Goal: Task Accomplishment & Management: Complete application form

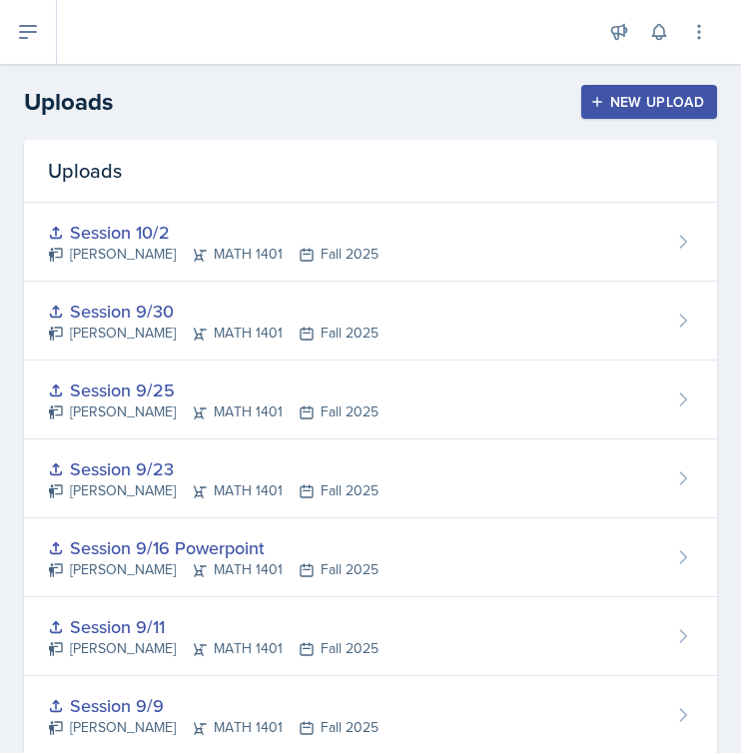
click at [617, 95] on div "New Upload" at bounding box center [649, 102] width 111 height 16
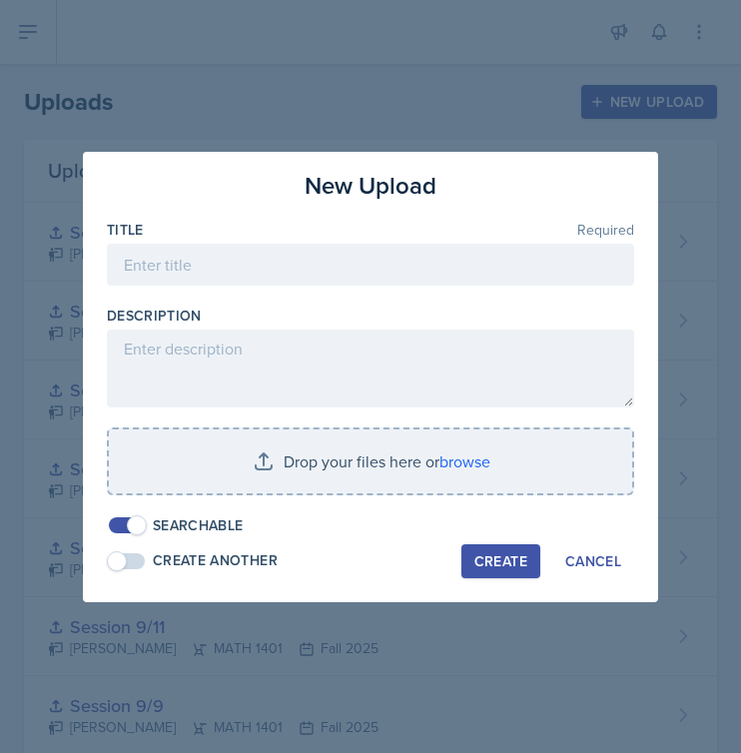
click at [341, 295] on div at bounding box center [370, 296] width 527 height 20
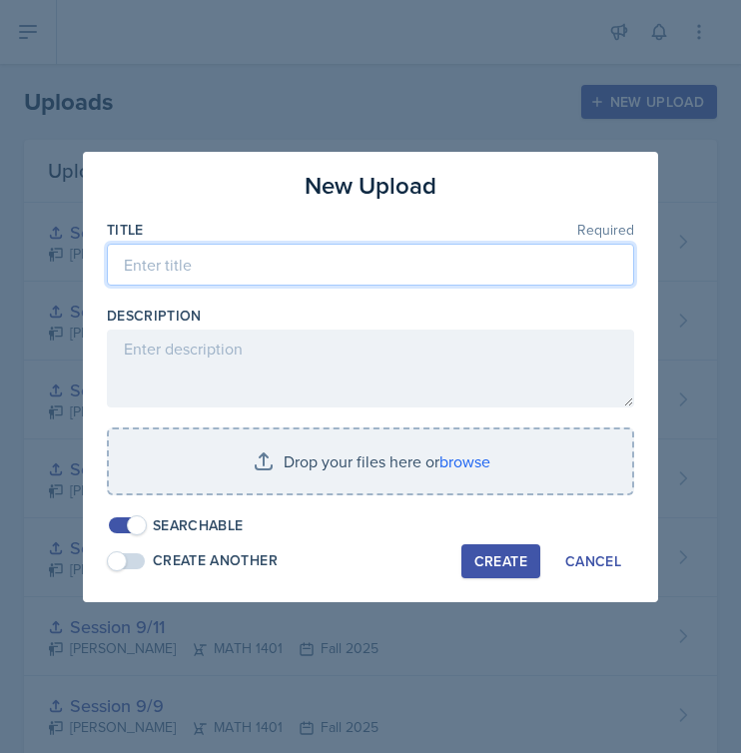
click at [359, 271] on input at bounding box center [370, 265] width 527 height 42
type input "Session 10/7"
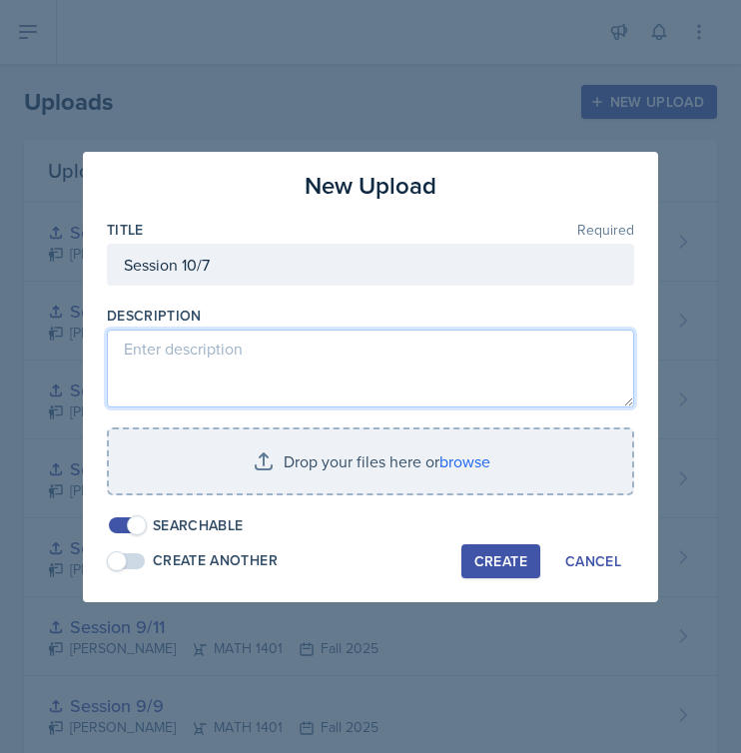
click at [306, 368] on textarea at bounding box center [370, 369] width 527 height 78
type textarea "Sections 5.1-5.3"
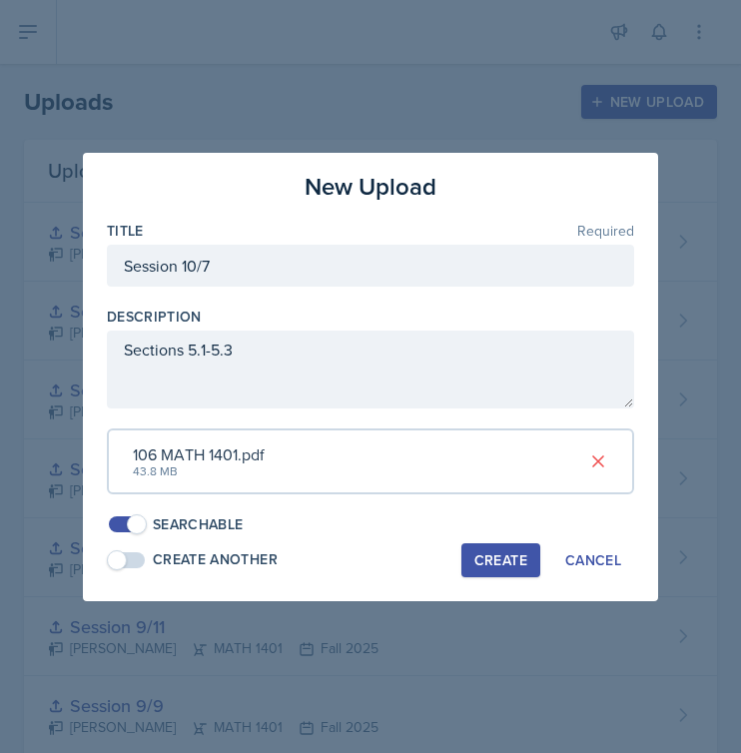
click at [509, 556] on div "Create" at bounding box center [500, 560] width 53 height 16
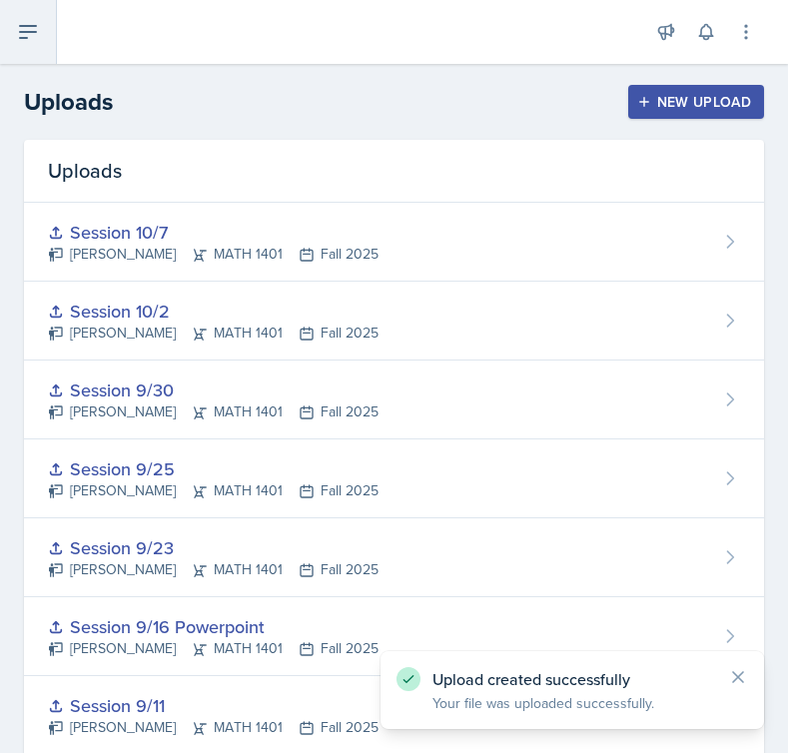
click at [48, 26] on button at bounding box center [28, 32] width 57 height 64
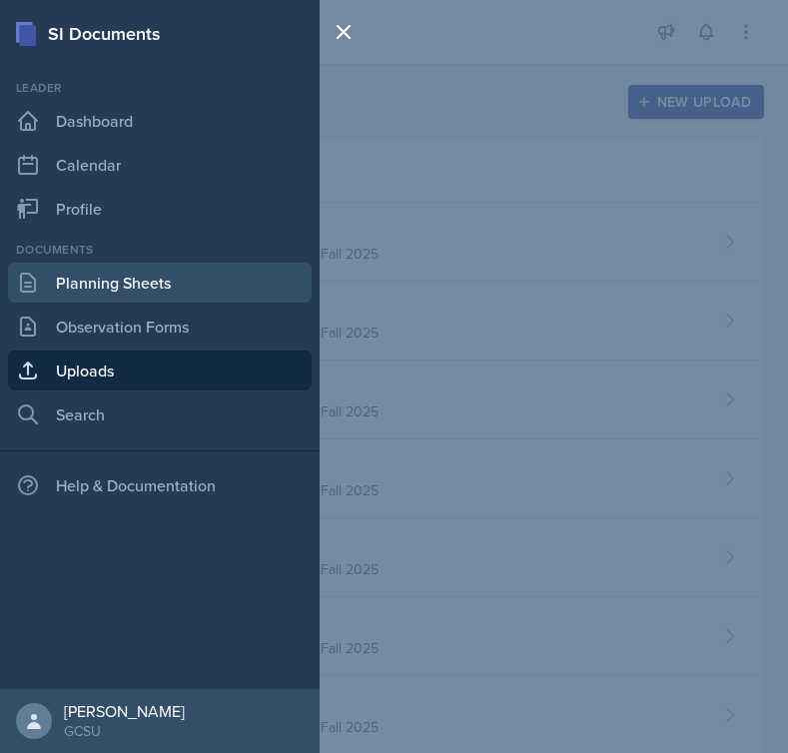
click at [168, 271] on link "Planning Sheets" at bounding box center [160, 283] width 304 height 40
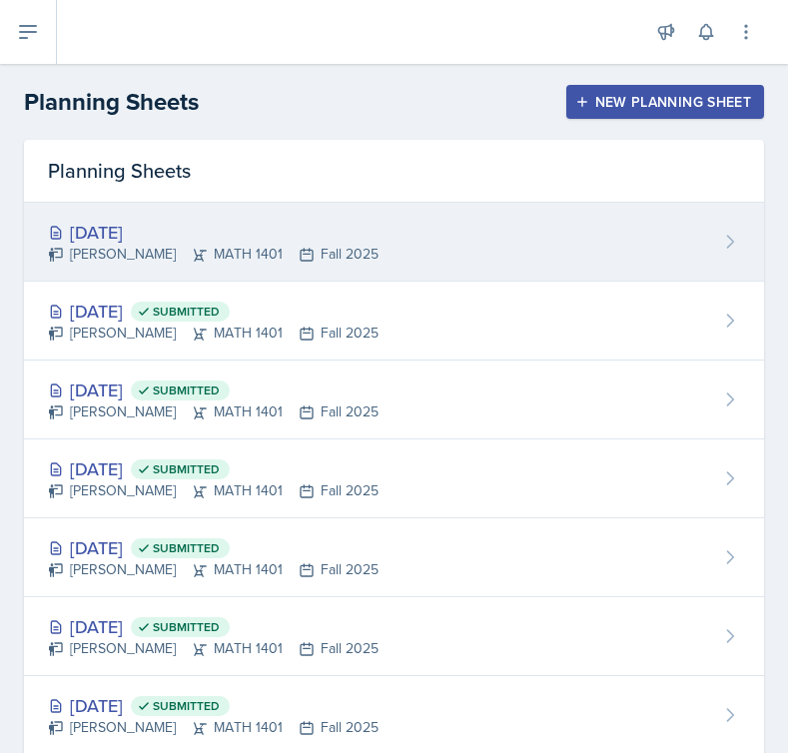
click at [499, 234] on div "[DATE] [PERSON_NAME] MATH 1401 Fall 2025" at bounding box center [394, 242] width 740 height 79
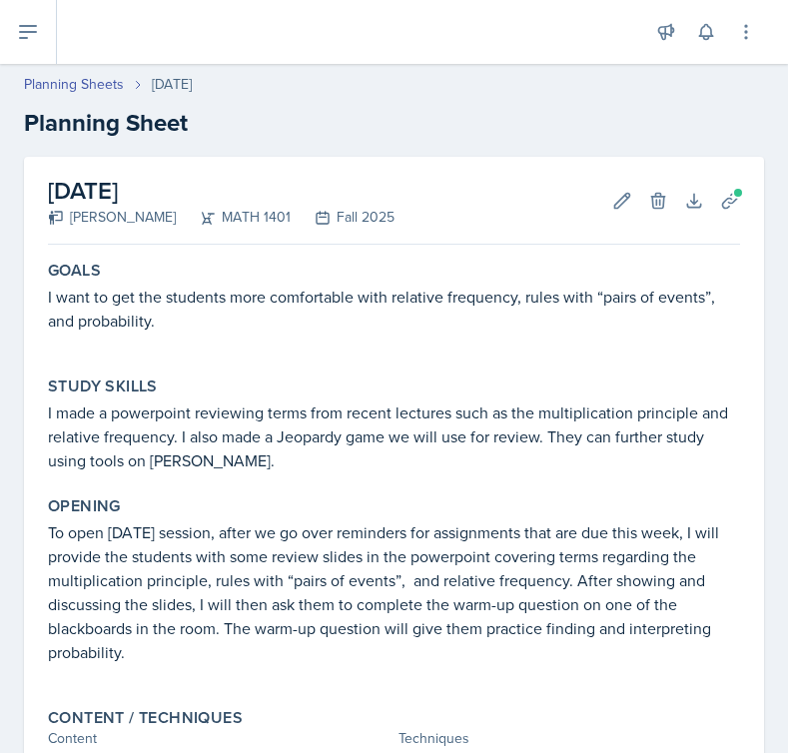
scroll to position [653, 0]
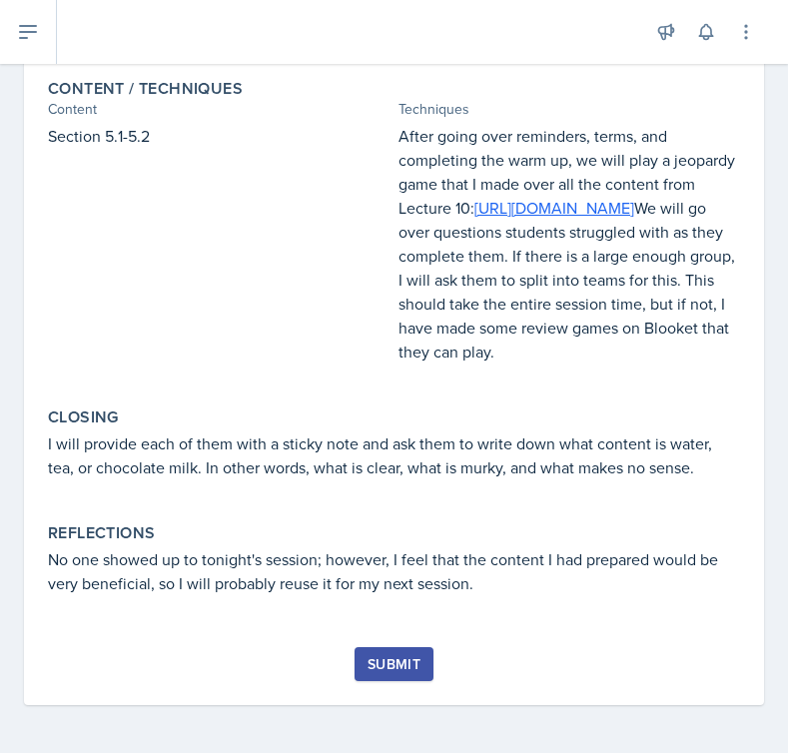
click at [374, 657] on div "Submit" at bounding box center [393, 664] width 53 height 16
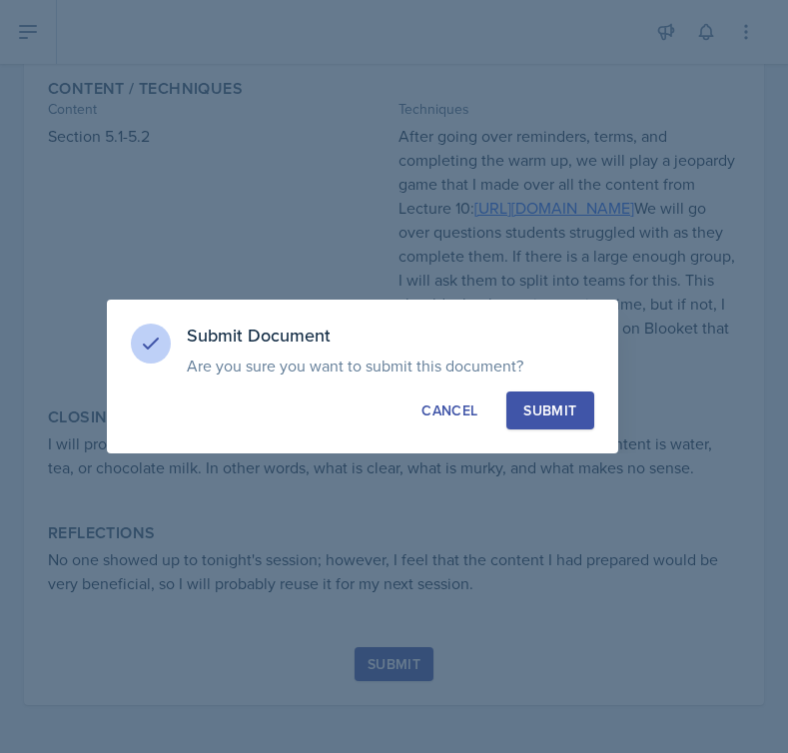
click at [551, 402] on div "Submit" at bounding box center [549, 410] width 53 height 20
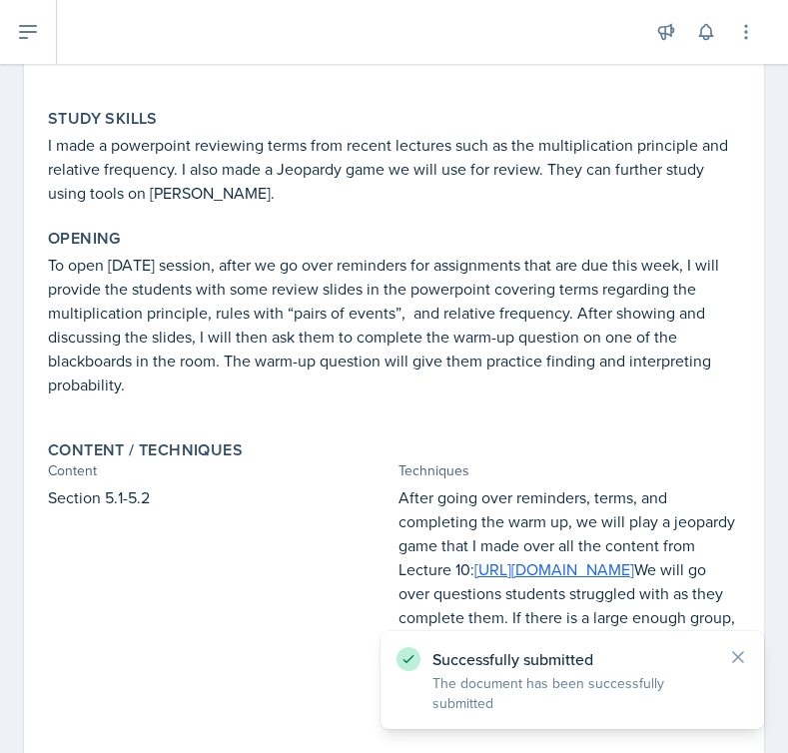
scroll to position [0, 0]
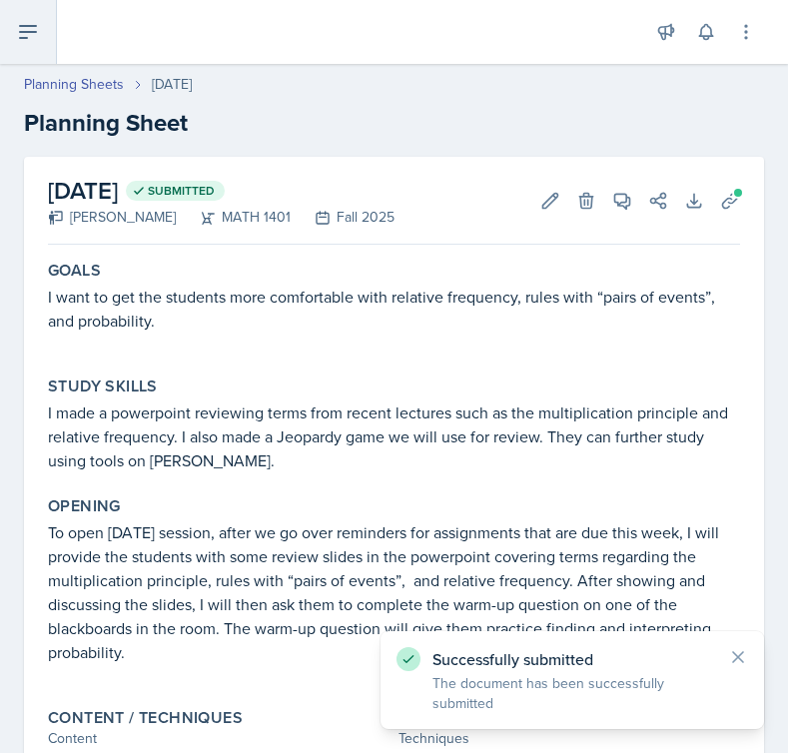
click at [32, 26] on icon at bounding box center [28, 32] width 16 height 12
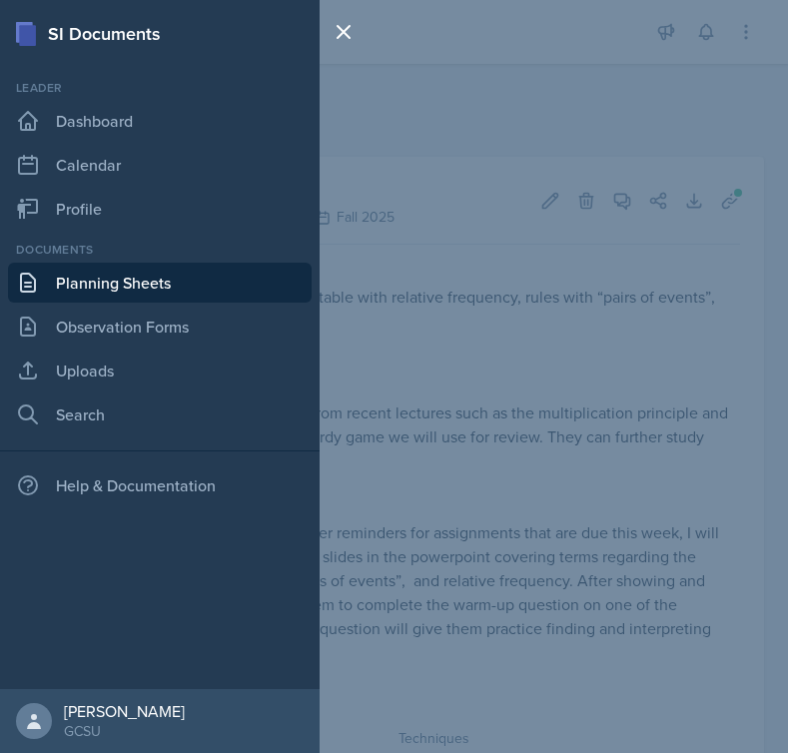
click at [475, 257] on div "SI Documents Leader Dashboard Calendar Profile Documents Planning Sheets Observ…" at bounding box center [394, 376] width 788 height 753
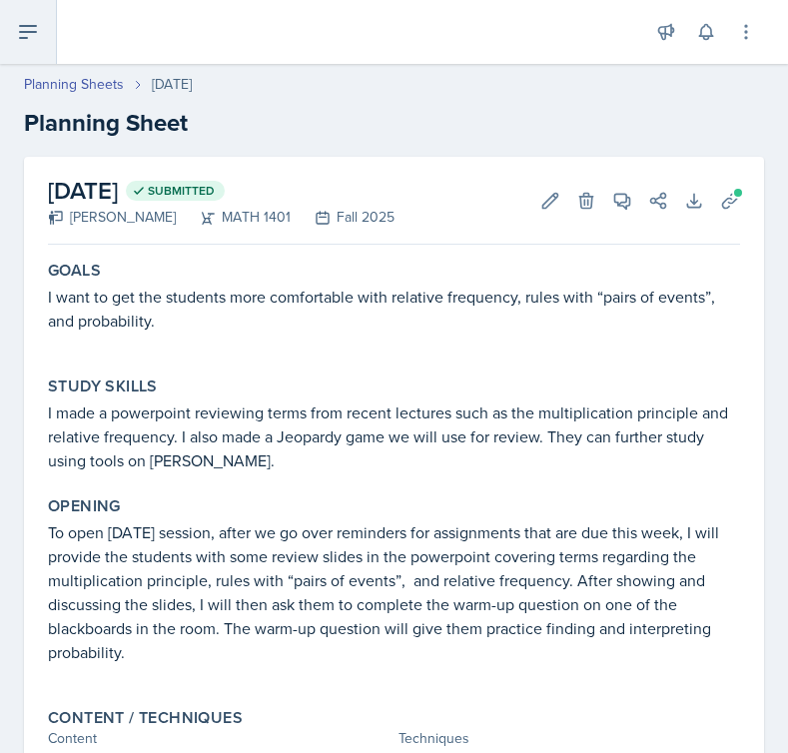
click at [27, 29] on icon at bounding box center [28, 32] width 24 height 24
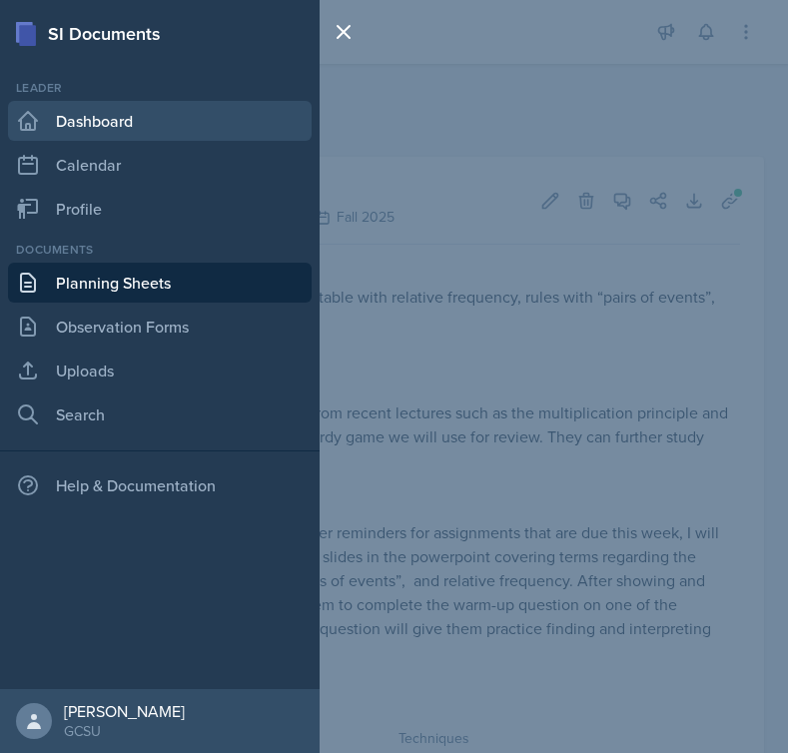
click at [117, 119] on link "Dashboard" at bounding box center [160, 121] width 304 height 40
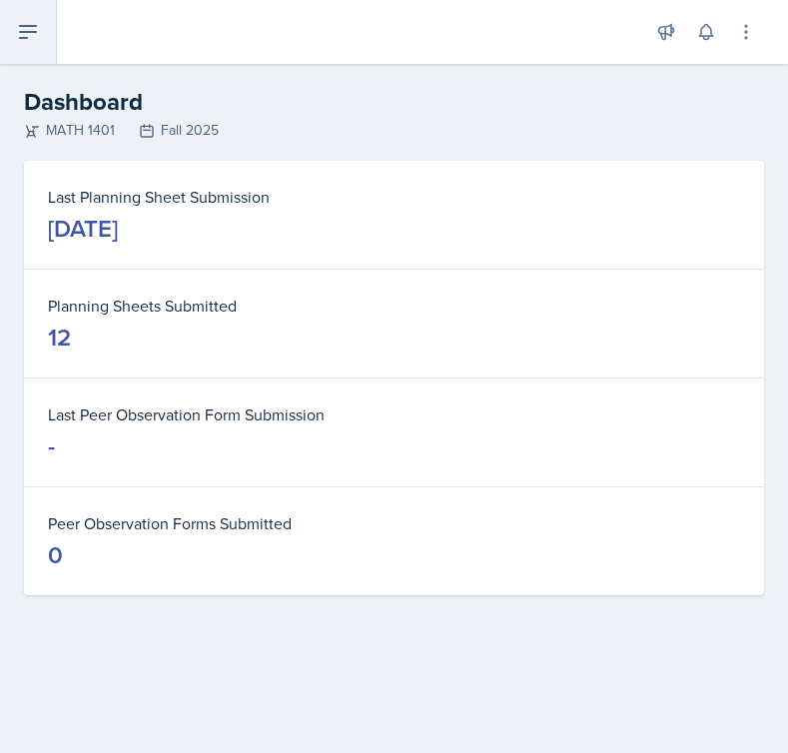
click at [39, 52] on button at bounding box center [28, 32] width 57 height 64
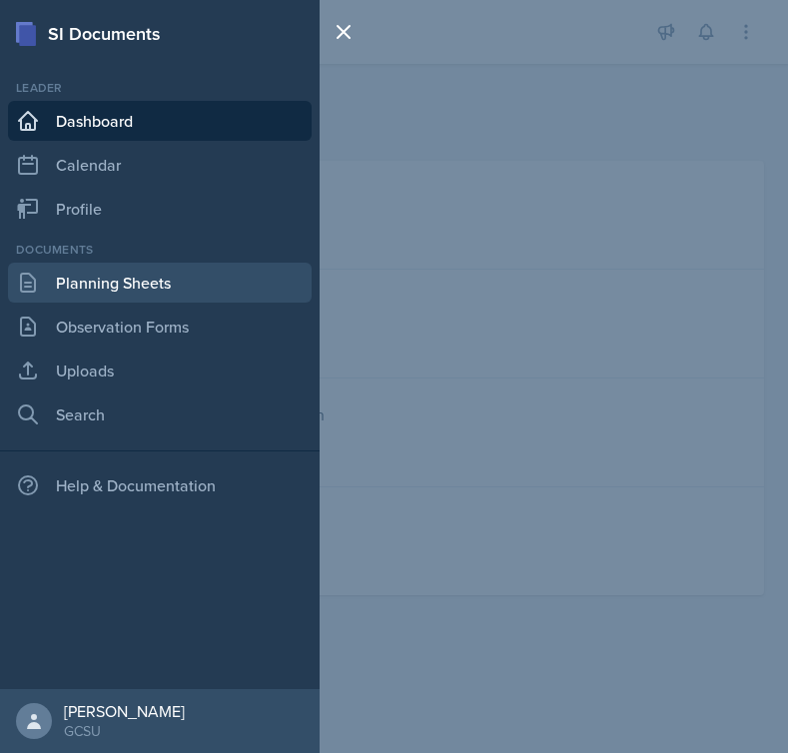
click at [104, 266] on link "Planning Sheets" at bounding box center [160, 283] width 304 height 40
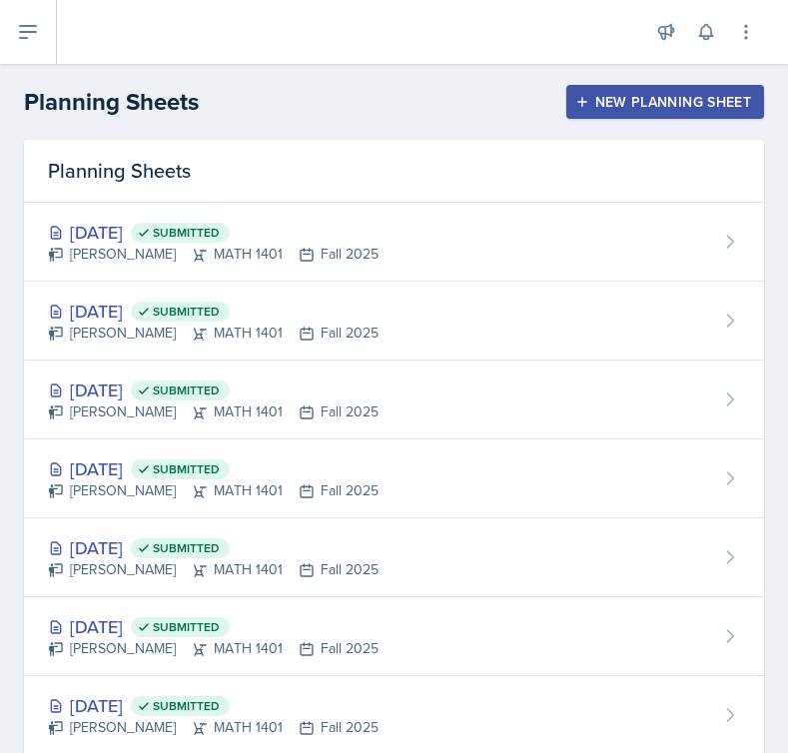
click at [673, 103] on div "New Planning Sheet" at bounding box center [665, 102] width 172 height 16
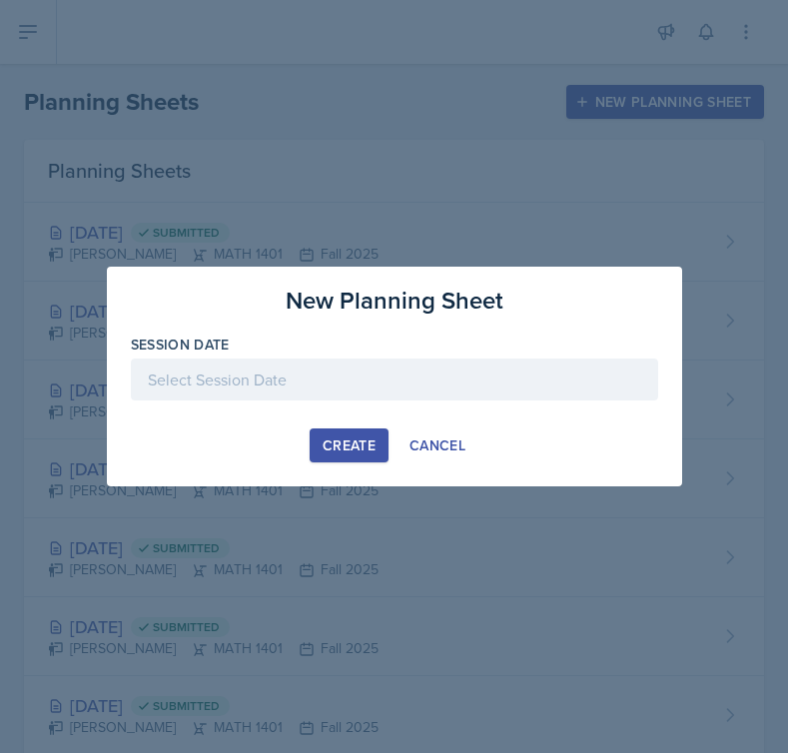
click at [327, 389] on div at bounding box center [394, 379] width 527 height 42
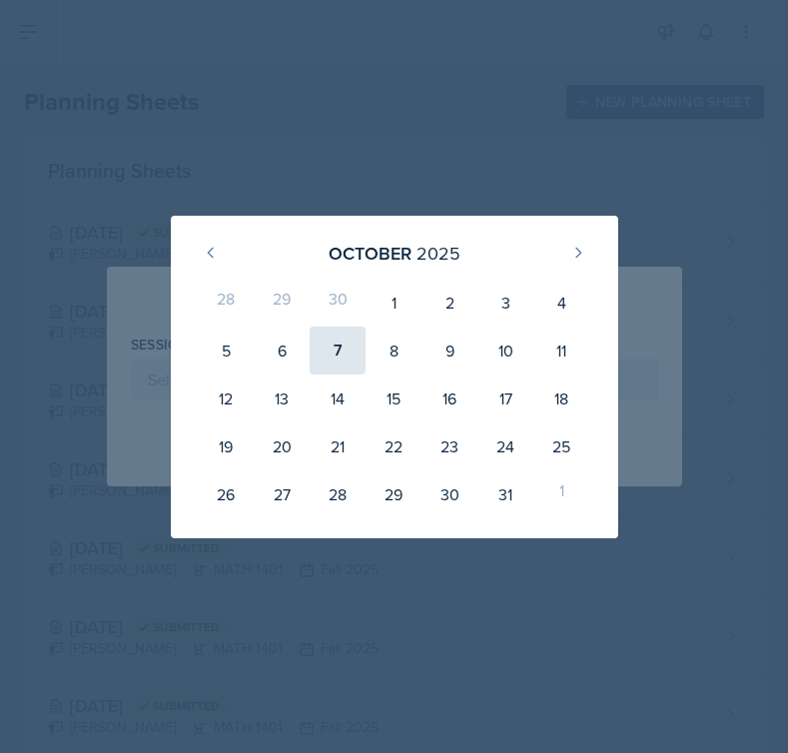
click at [323, 353] on div "7" at bounding box center [338, 351] width 56 height 48
type input "[DATE]"
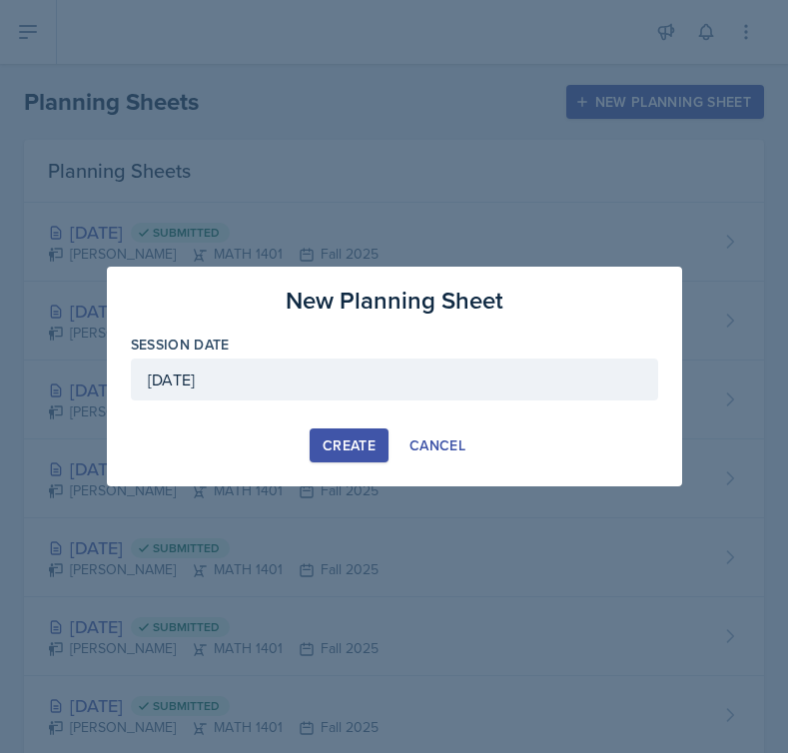
click at [345, 447] on div "Create" at bounding box center [349, 445] width 53 height 16
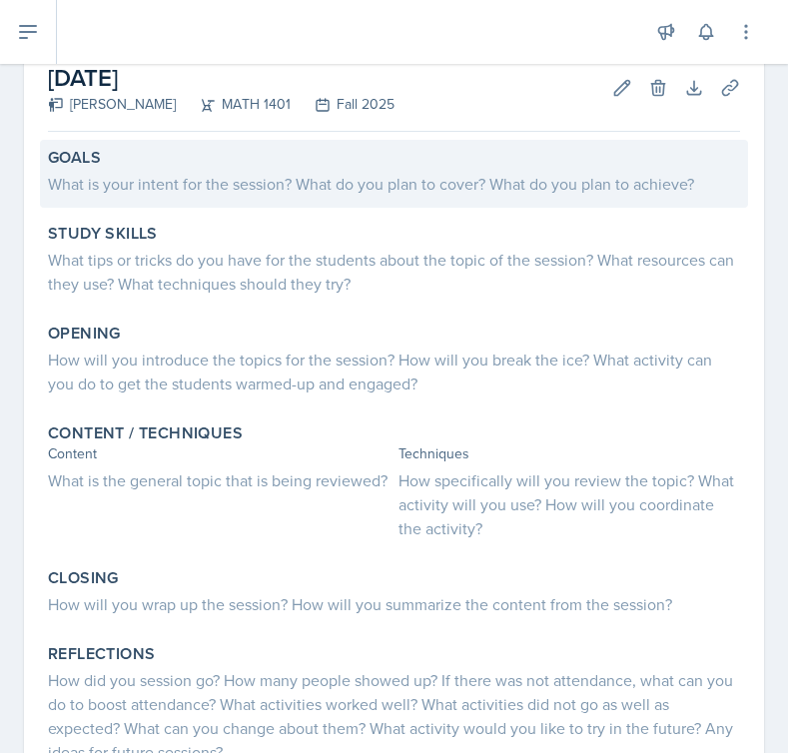
click at [265, 199] on div "Goals What is your intent for the session? What do you plan to cover? What do y…" at bounding box center [394, 174] width 708 height 68
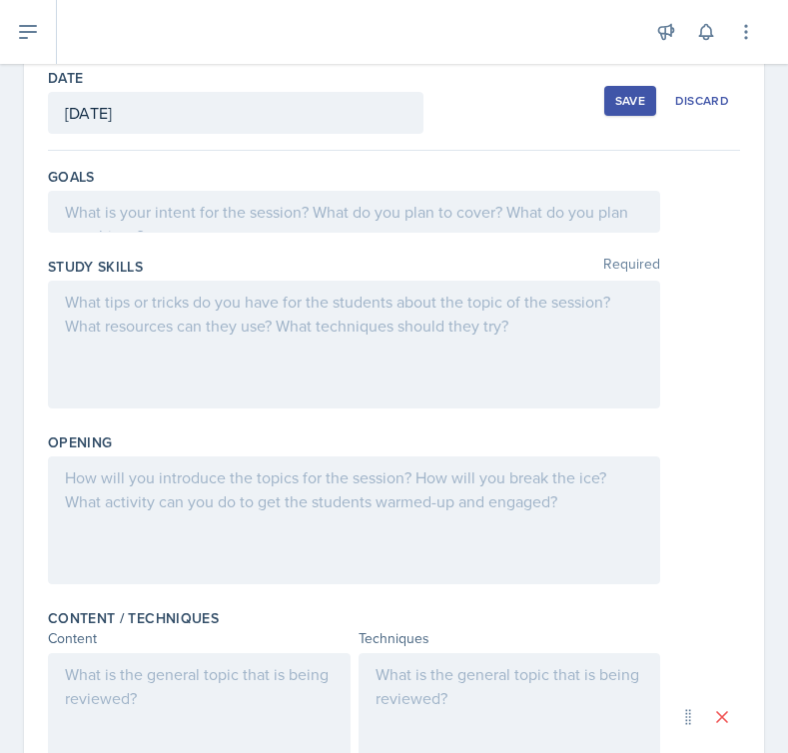
click at [388, 207] on div at bounding box center [354, 212] width 612 height 42
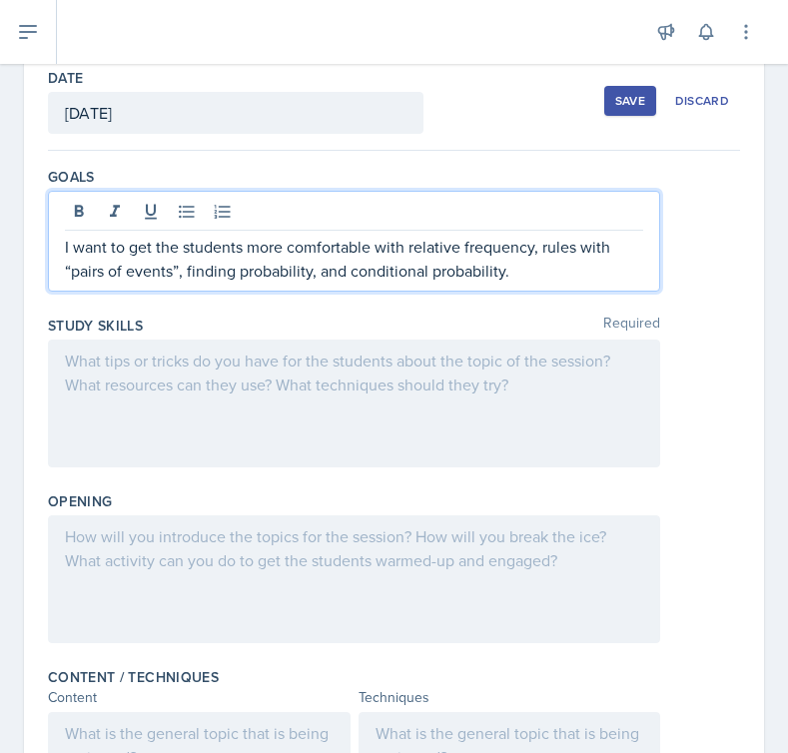
click at [249, 397] on div at bounding box center [354, 403] width 612 height 128
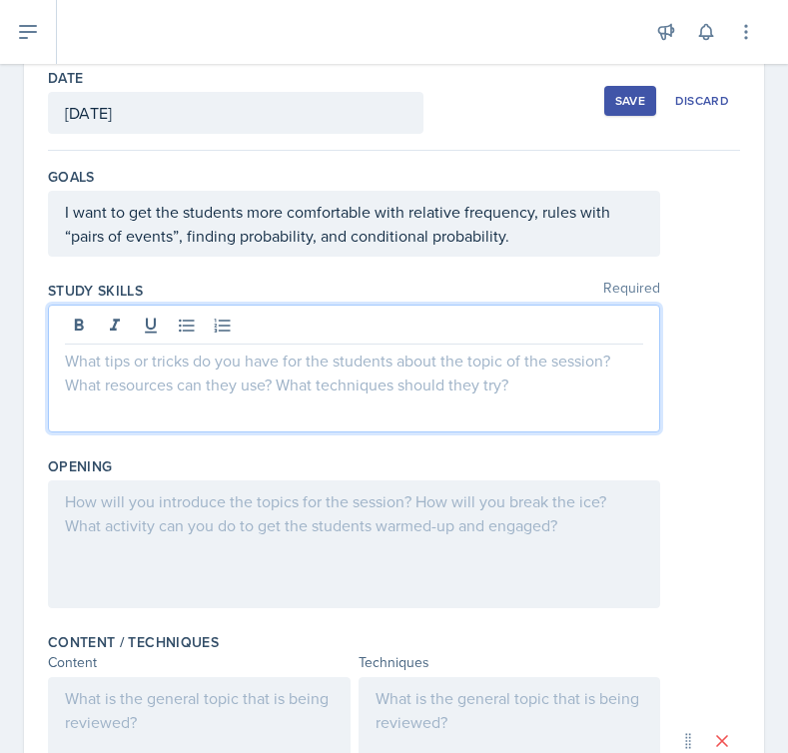
scroll to position [140, 0]
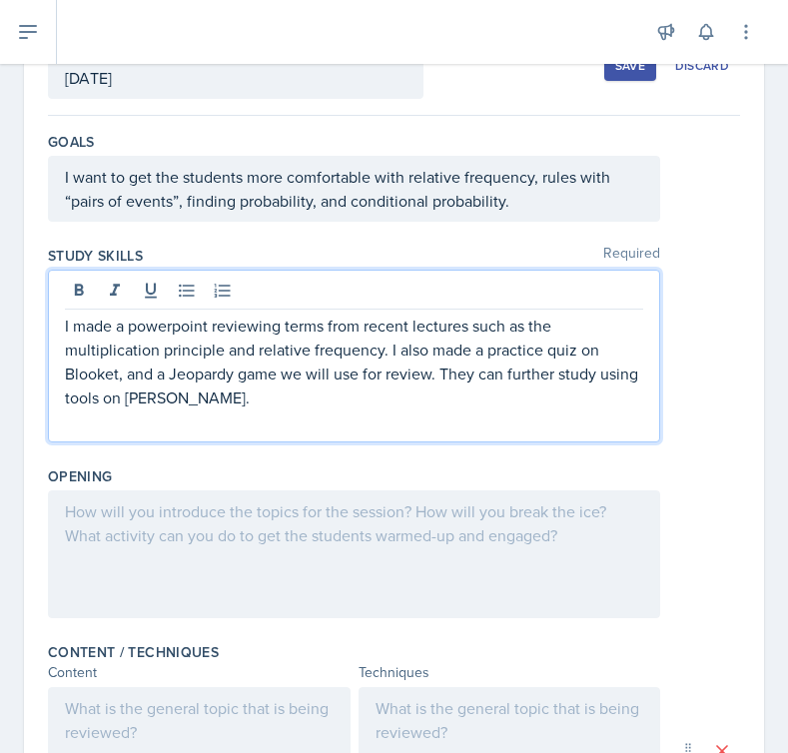
click at [402, 421] on p at bounding box center [354, 421] width 578 height 24
click at [400, 409] on p at bounding box center [354, 421] width 578 height 24
click at [536, 352] on p "I made a powerpoint reviewing terms from recent lectures such as the multiplica…" at bounding box center [354, 362] width 578 height 96
click at [486, 353] on p "I made a powerpoint reviewing terms from recent lectures such as the multiplica…" at bounding box center [354, 362] width 578 height 96
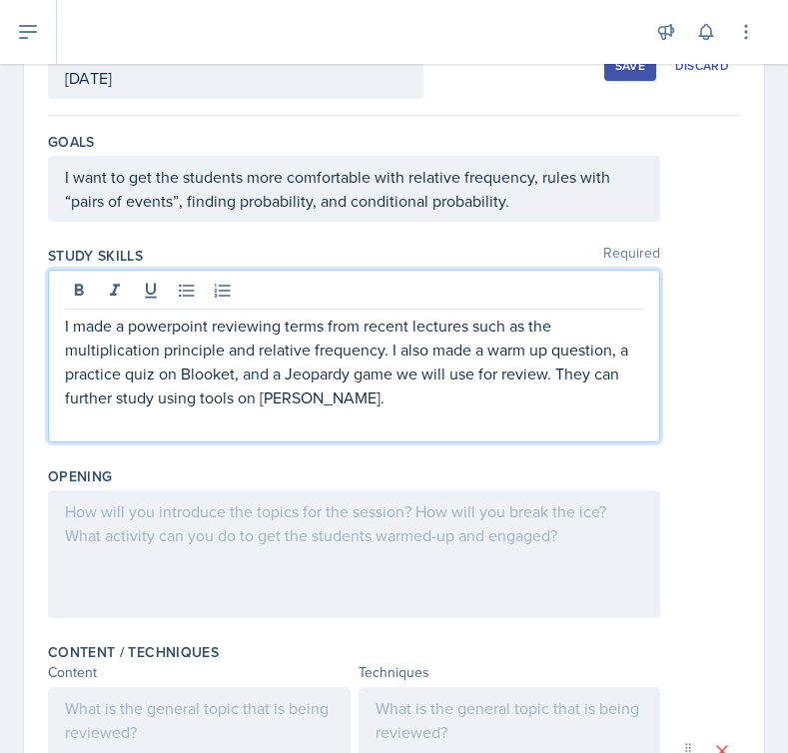
click at [334, 534] on div at bounding box center [354, 554] width 612 height 128
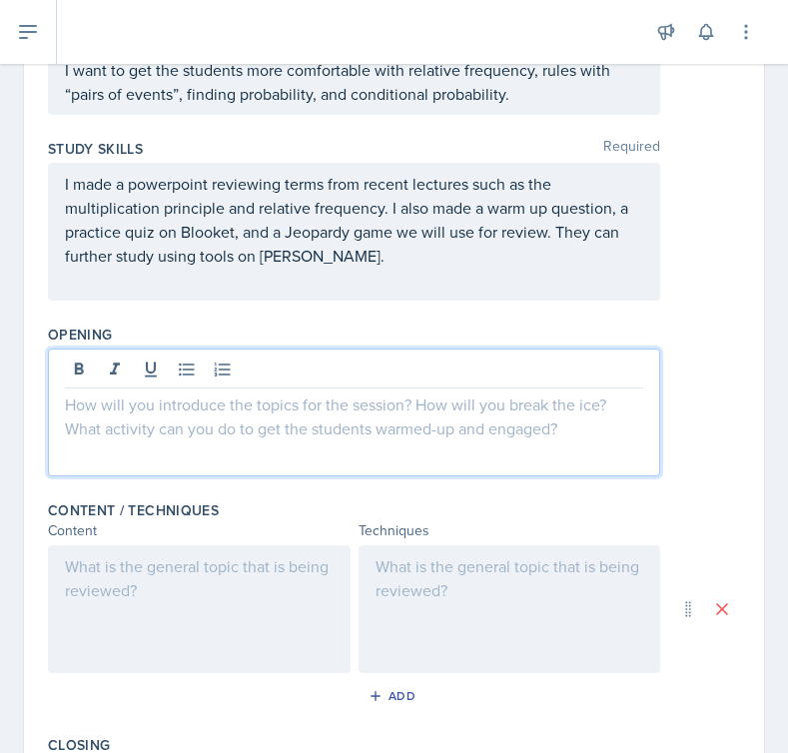
scroll to position [307, 0]
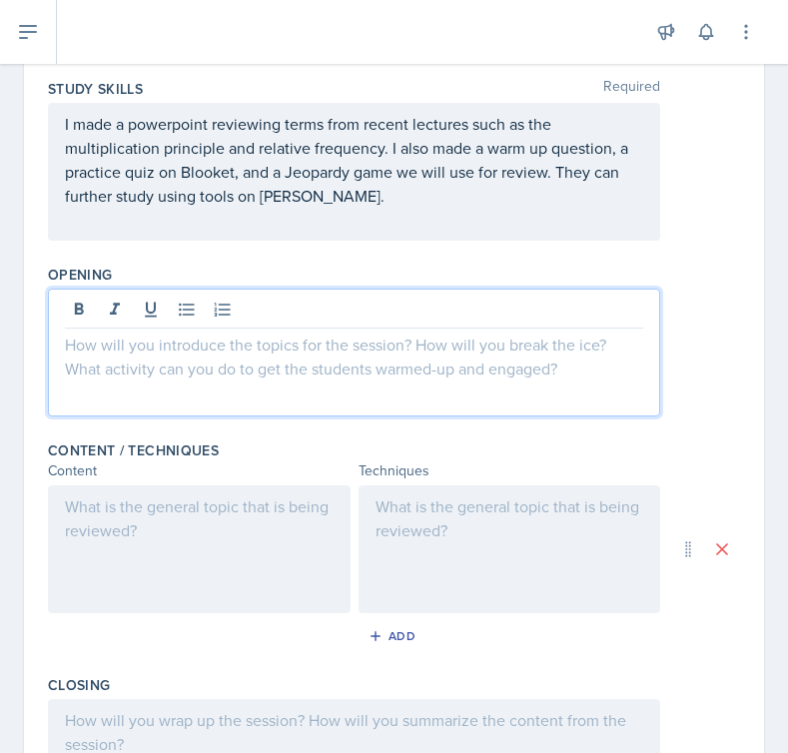
click at [259, 167] on p "I made a powerpoint reviewing terms from recent lectures such as the multiplica…" at bounding box center [354, 160] width 578 height 96
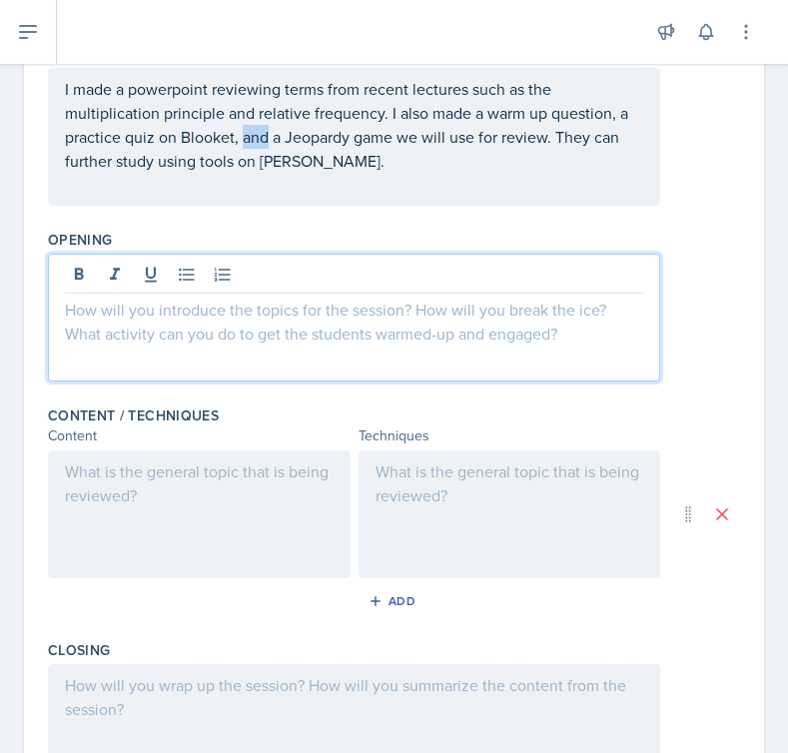
click at [259, 167] on p "I made a powerpoint reviewing terms from recent lectures such as the multiplica…" at bounding box center [354, 125] width 578 height 96
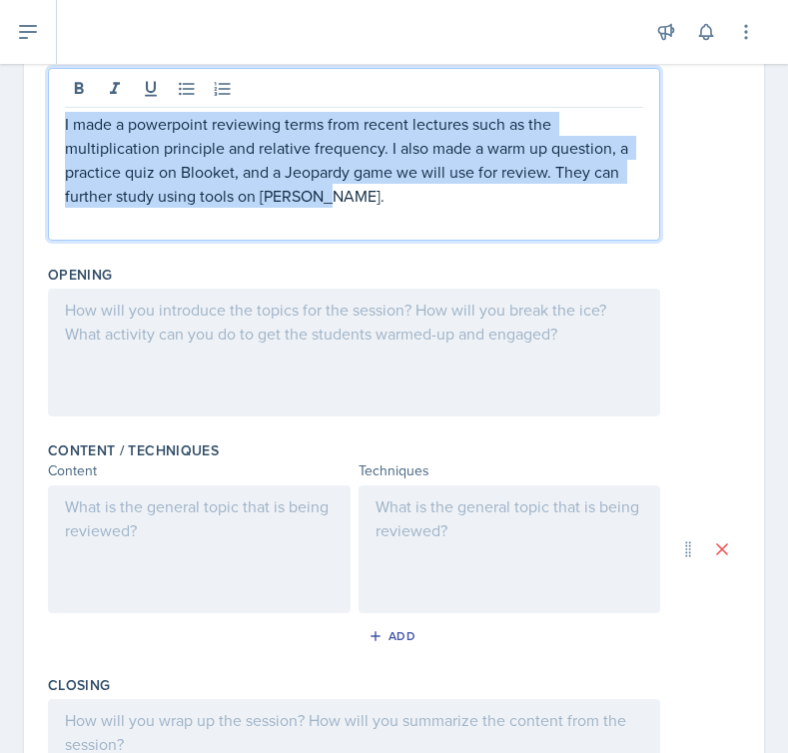
copy p "I made a powerpoint reviewing terms from recent lectures such as the multiplica…"
click at [273, 567] on div at bounding box center [199, 549] width 303 height 128
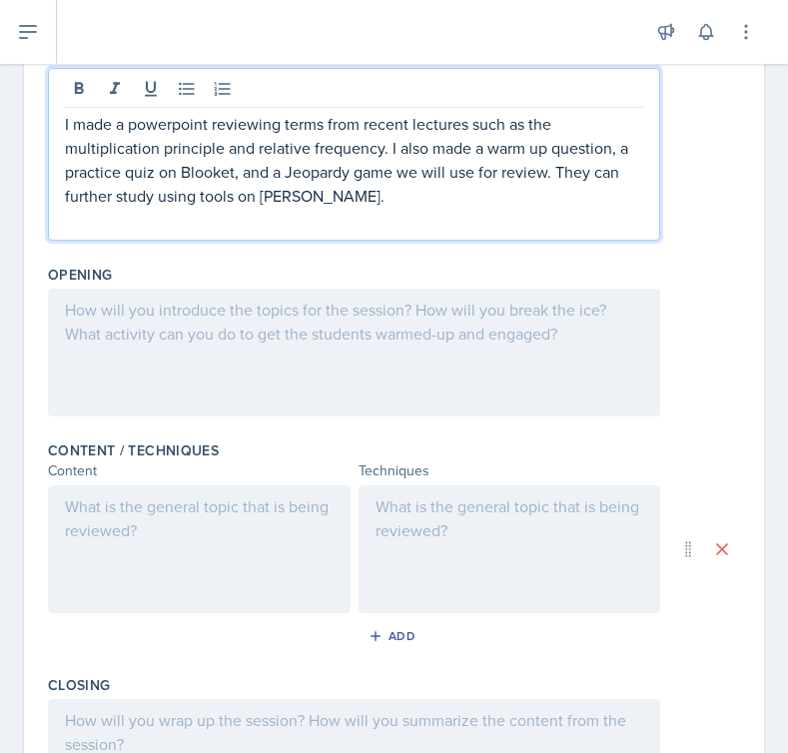
scroll to position [376, 0]
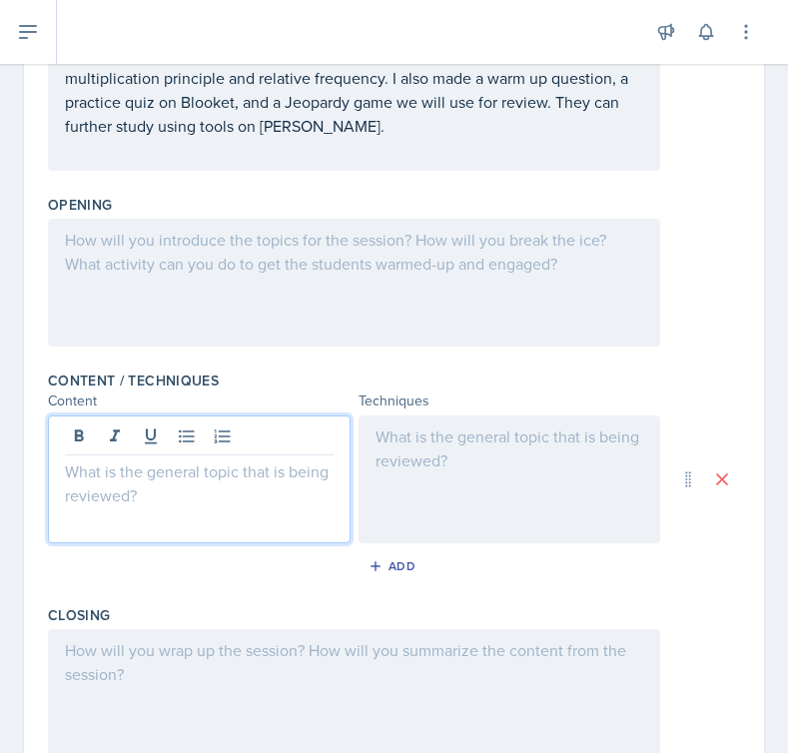
click at [423, 502] on div at bounding box center [509, 479] width 303 height 128
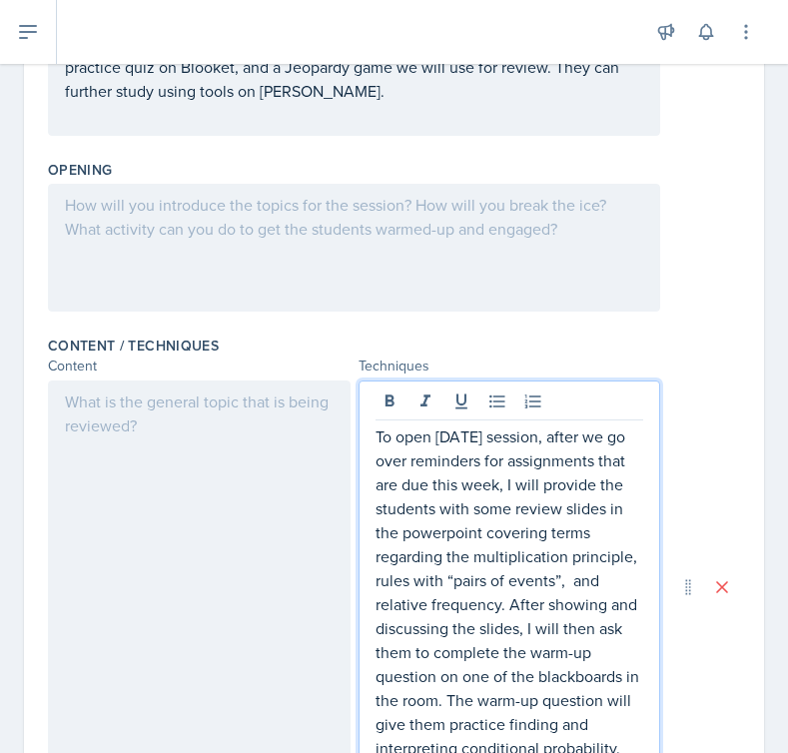
scroll to position [422, 0]
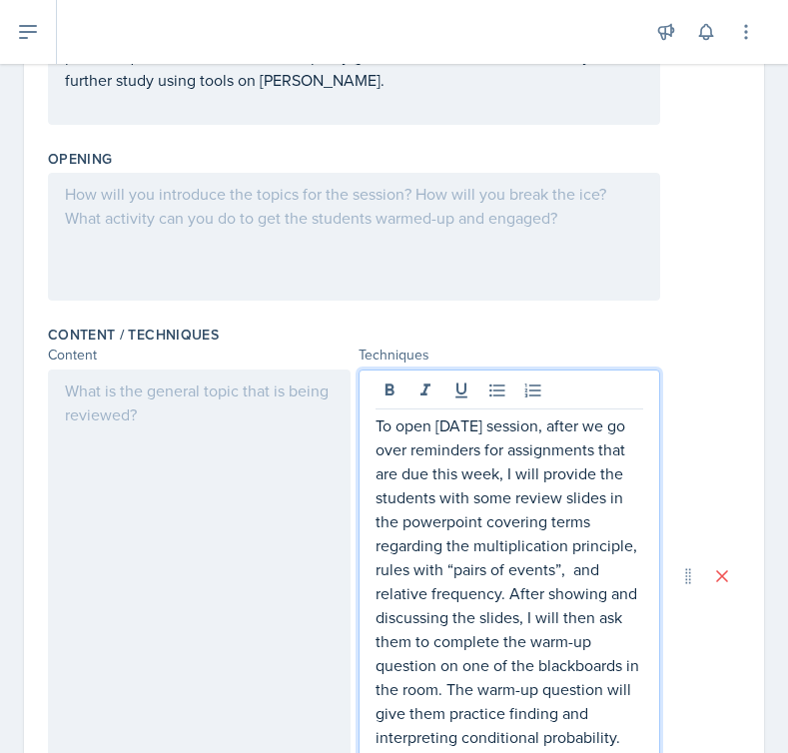
click at [148, 203] on p at bounding box center [354, 194] width 578 height 24
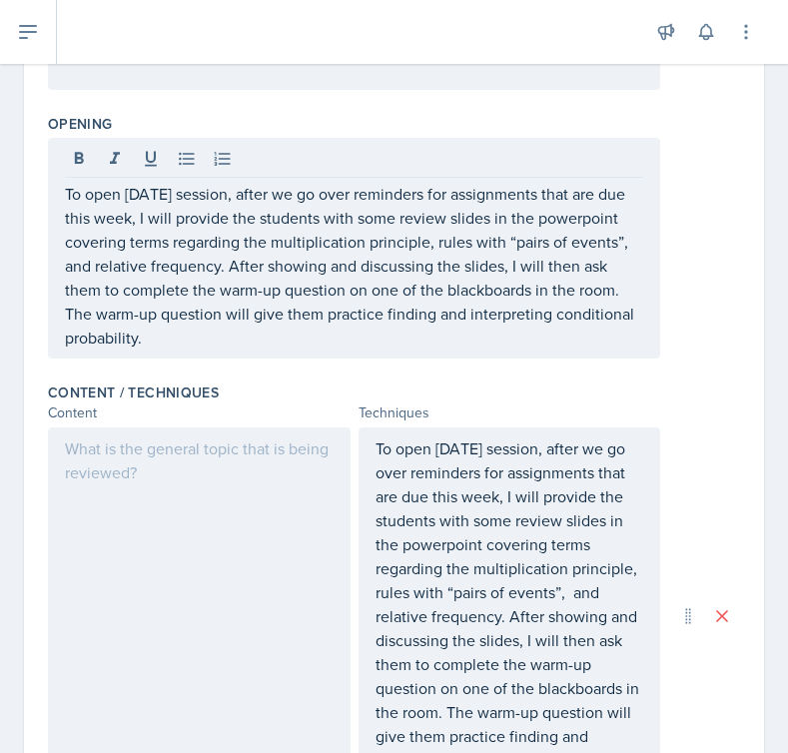
click at [151, 502] on div at bounding box center [199, 615] width 303 height 377
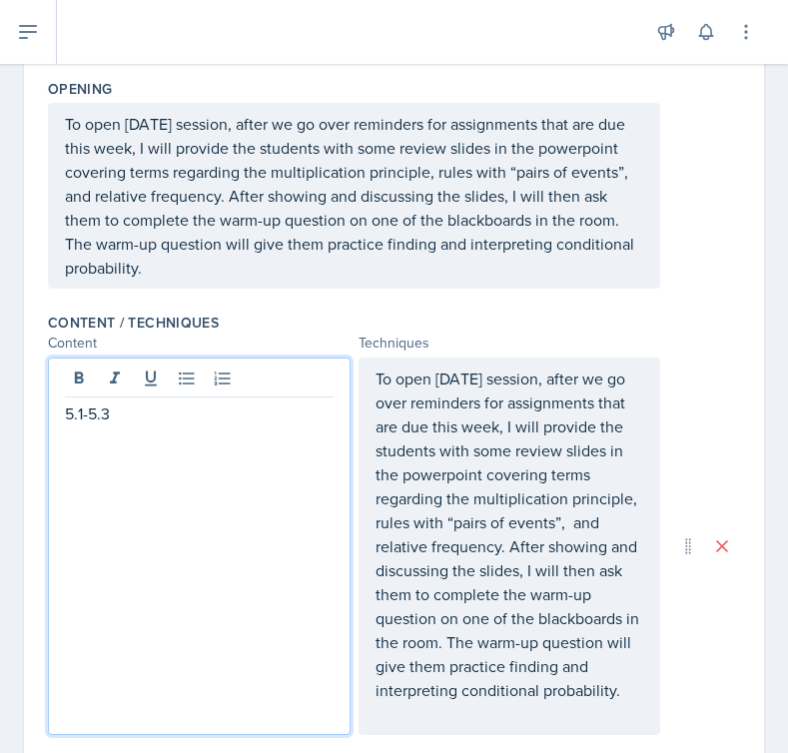
click at [471, 462] on p "To open [DATE] session, after we go over reminders for assignments that are due…" at bounding box center [509, 534] width 269 height 336
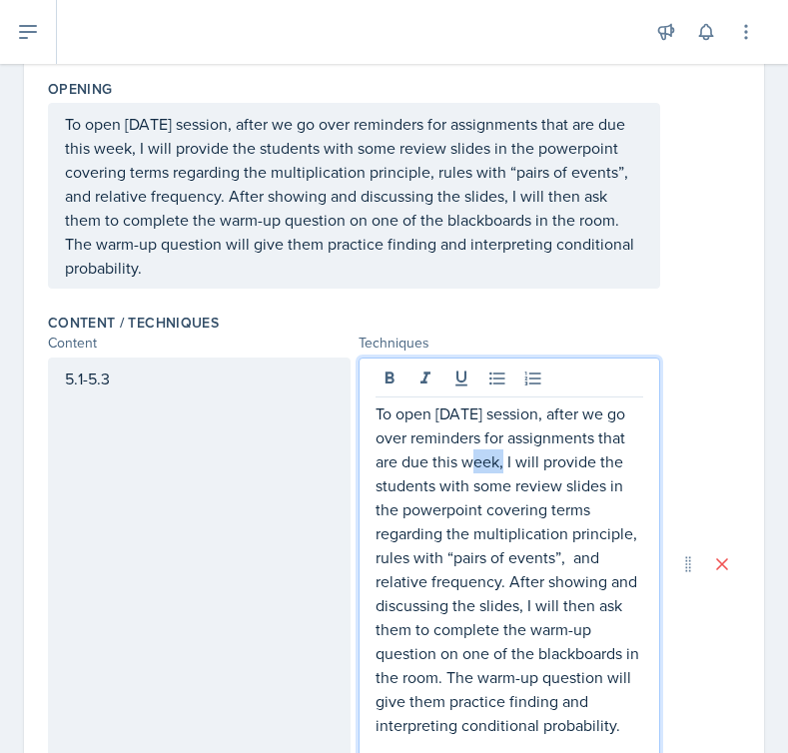
click at [471, 462] on p "To open [DATE] session, after we go over reminders for assignments that are due…" at bounding box center [509, 569] width 269 height 336
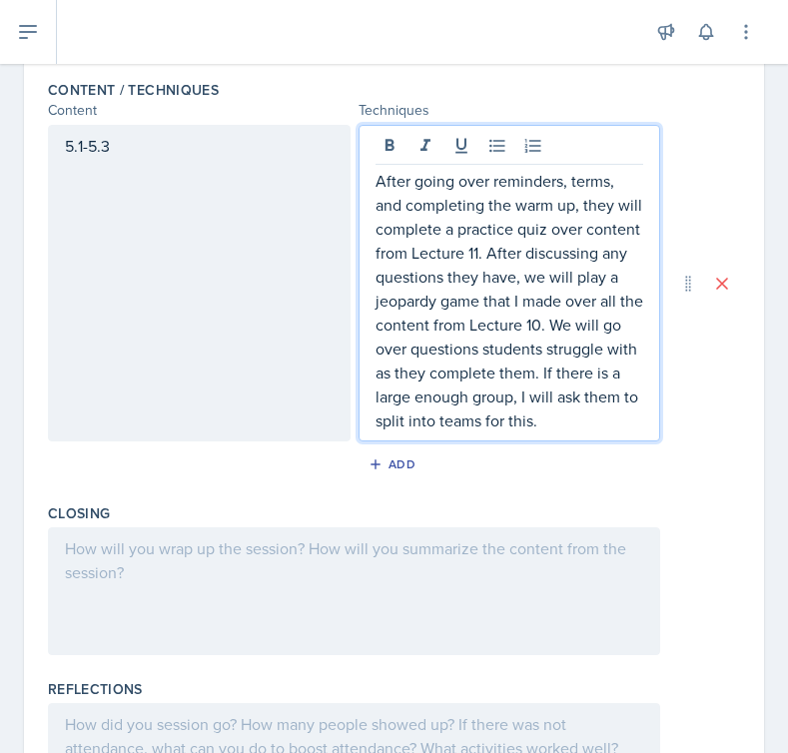
click at [309, 593] on div at bounding box center [354, 591] width 612 height 128
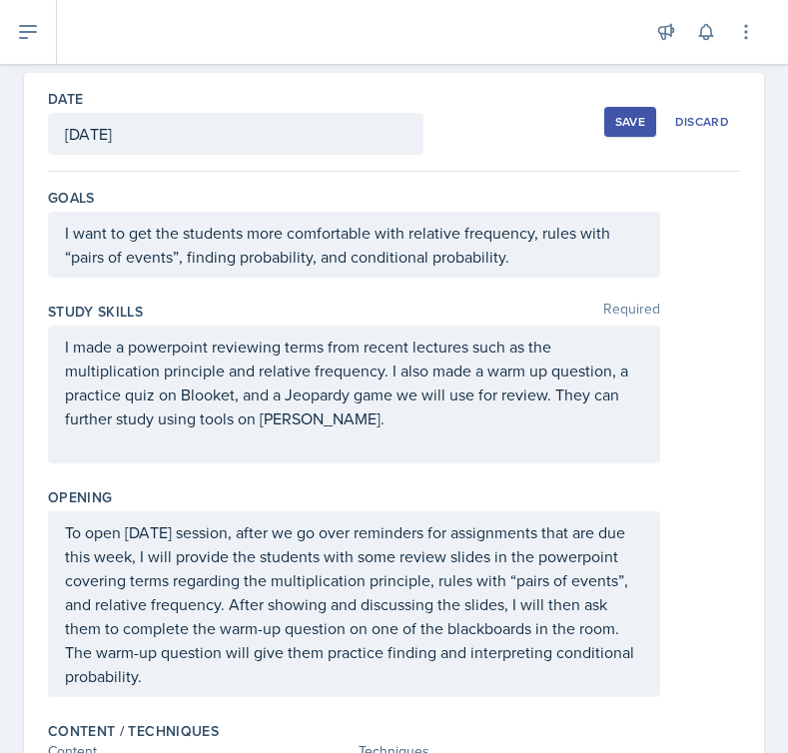
scroll to position [0, 0]
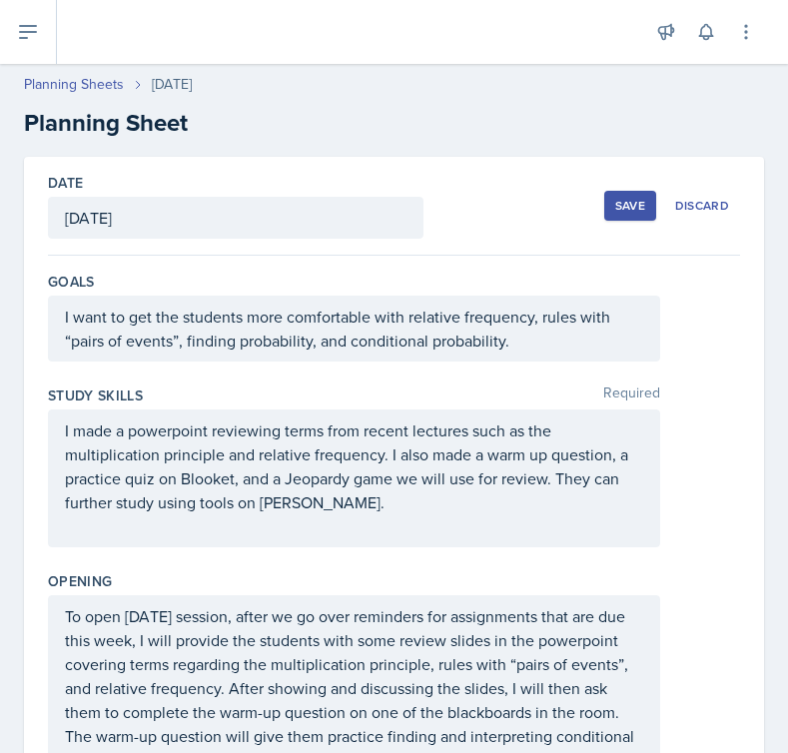
click at [619, 217] on button "Save" at bounding box center [630, 206] width 52 height 30
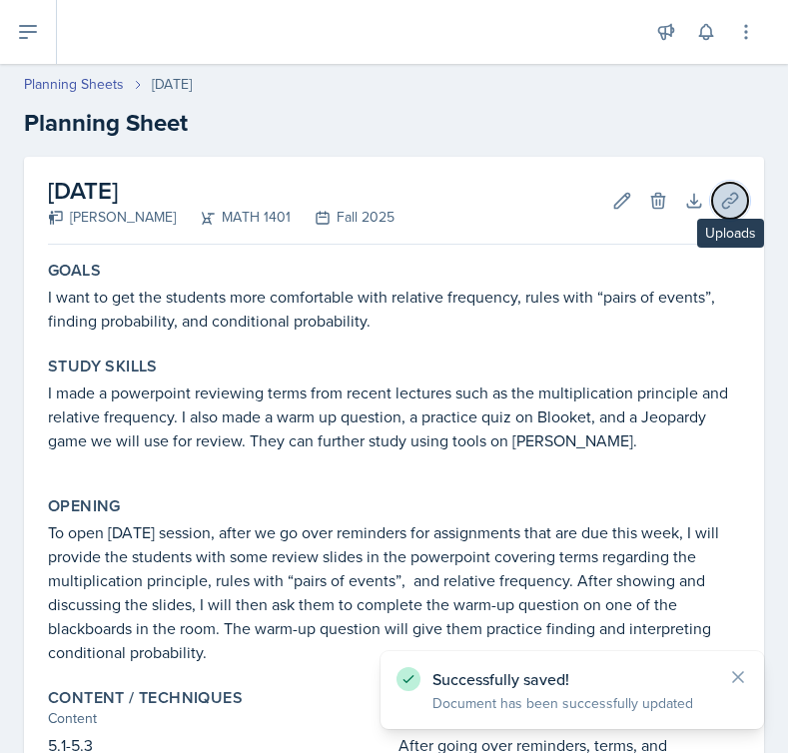
click at [732, 200] on icon at bounding box center [730, 201] width 20 height 20
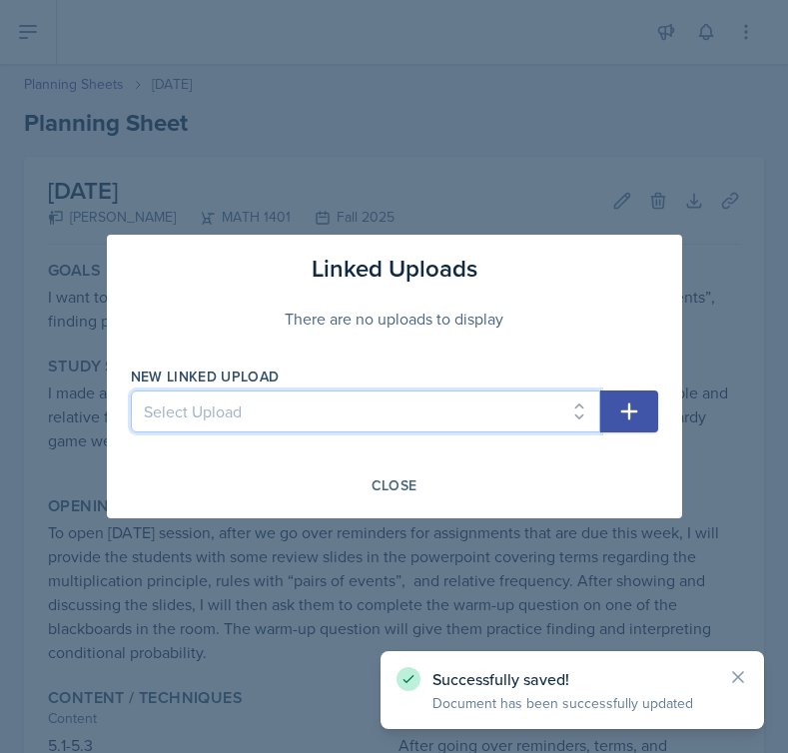
click at [451, 397] on select "Select Upload Session 9/25 Session 1 Powerpoint (8/26) Session 2 Powerpoint 8/2…" at bounding box center [365, 411] width 469 height 42
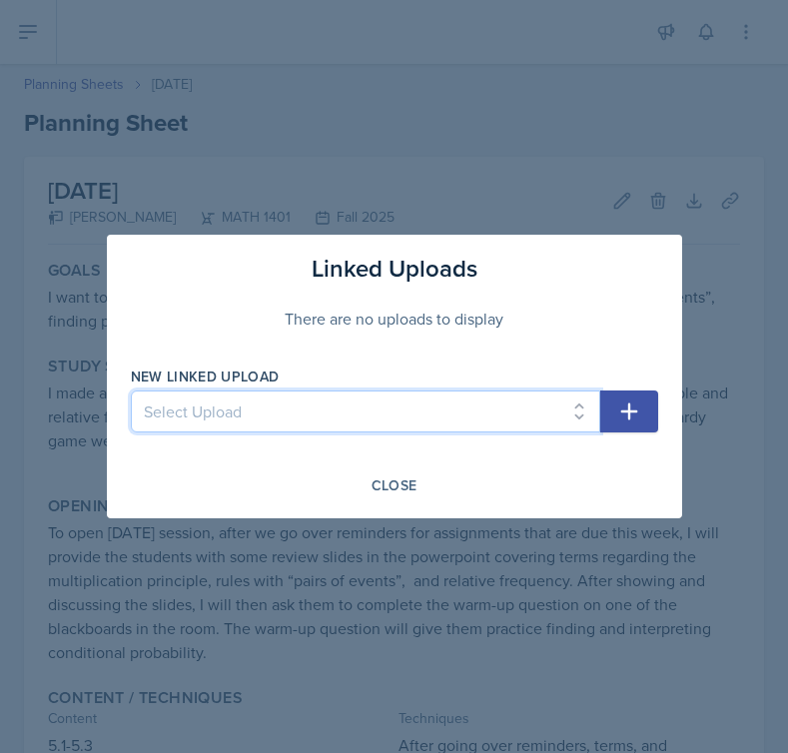
select select "fb385b16-b948-4593-852a-8b14ad637526"
click at [131, 390] on select "Select Upload Session 9/25 Session 1 Powerpoint (8/26) Session 2 Powerpoint 8/2…" at bounding box center [365, 411] width 469 height 42
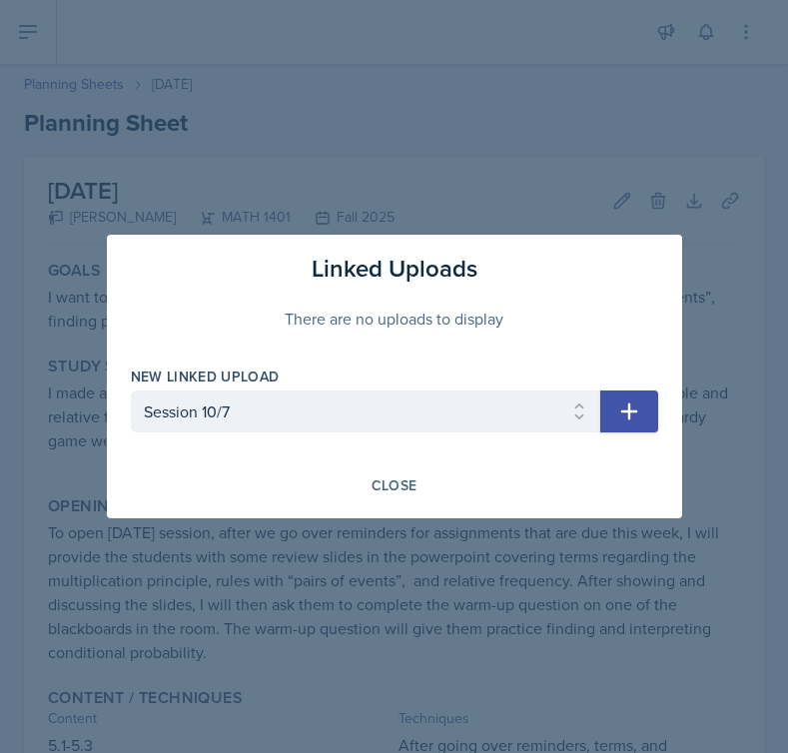
click at [613, 410] on button "button" at bounding box center [629, 411] width 58 height 42
select select
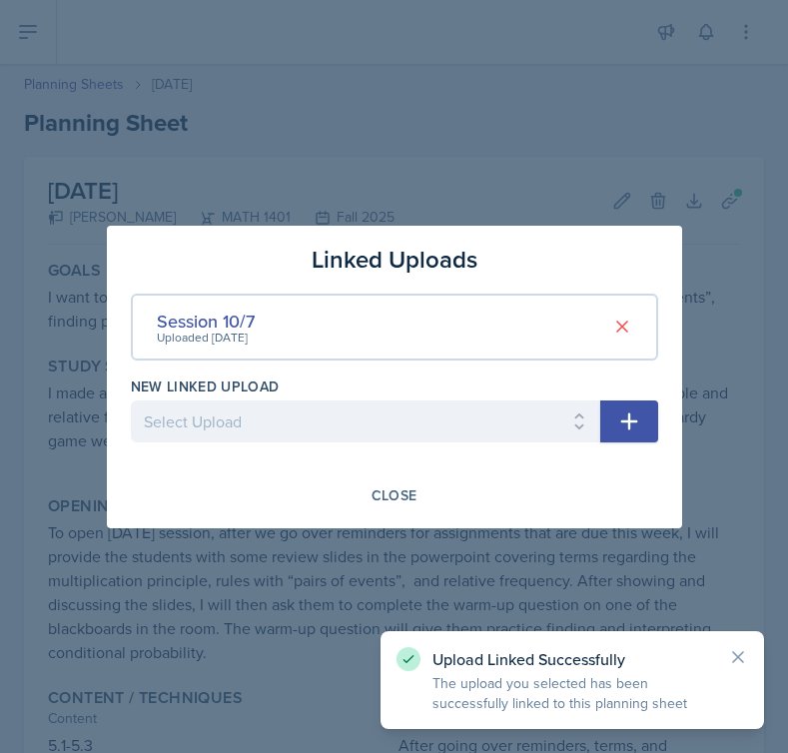
click at [516, 539] on div at bounding box center [394, 376] width 788 height 753
